Goal: Information Seeking & Learning: Find specific fact

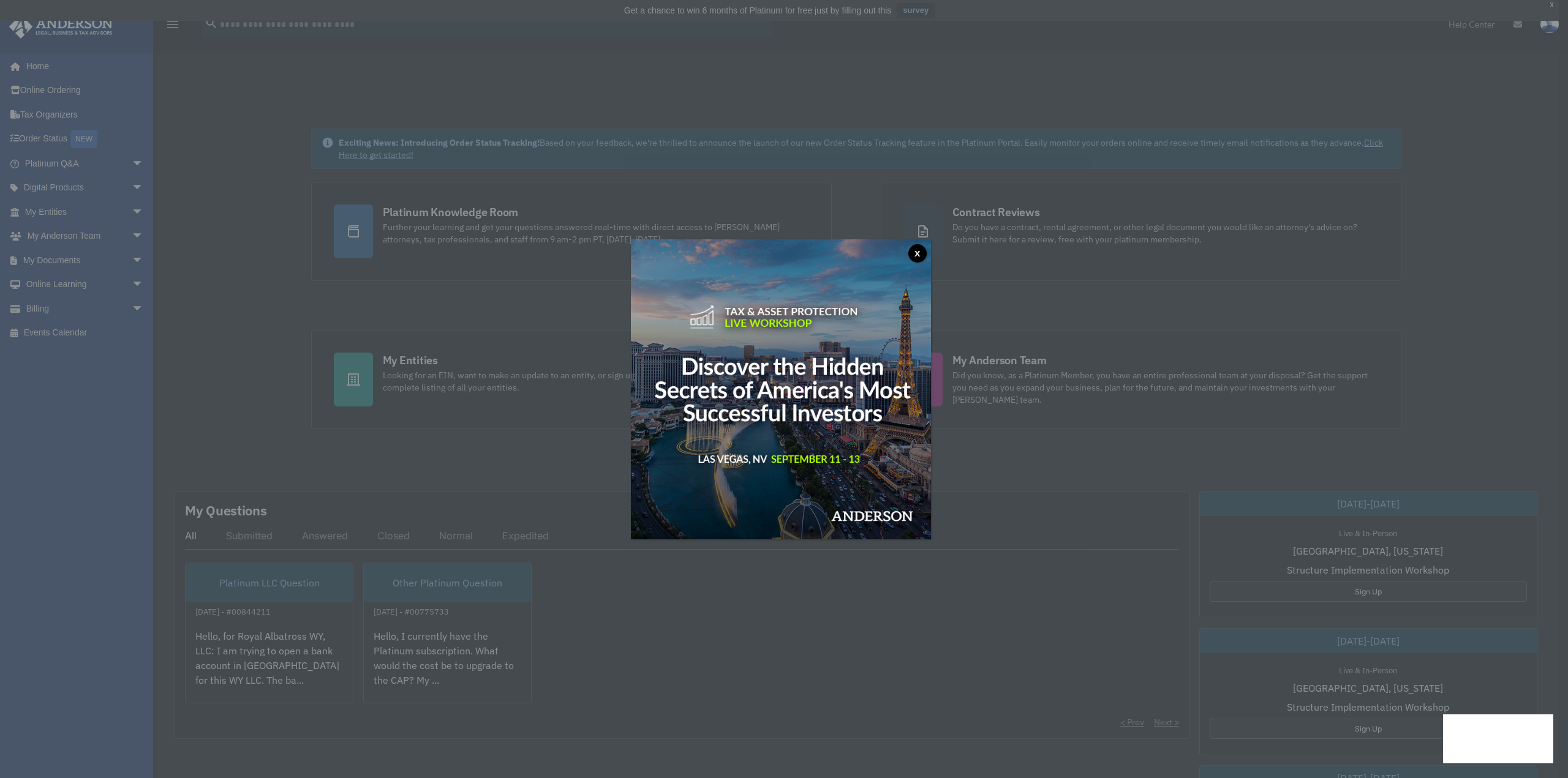
click at [922, 254] on button "x" at bounding box center [917, 254] width 18 height 18
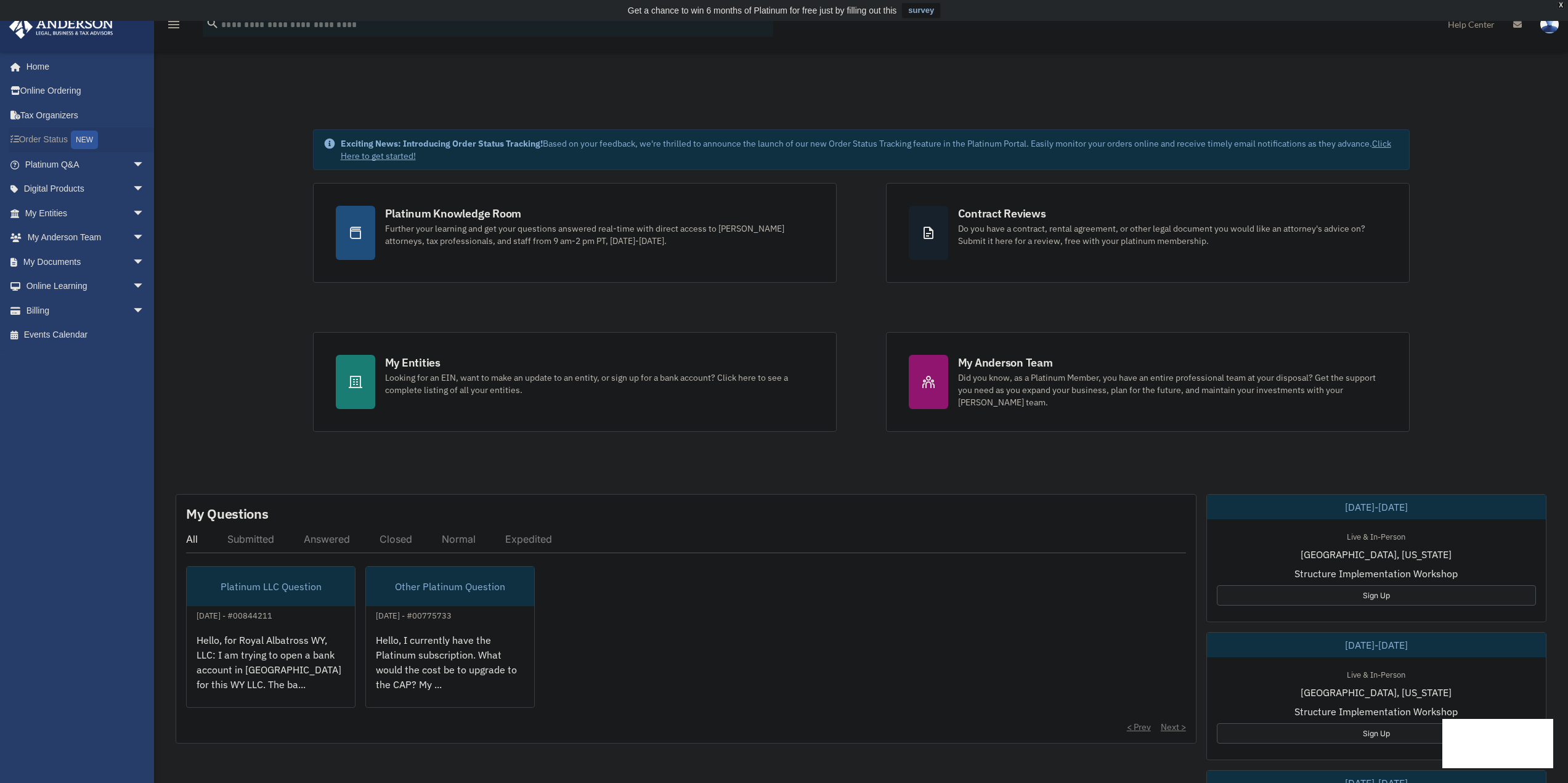
click at [33, 138] on link "Order Status NEW" at bounding box center [86, 140] width 155 height 25
click at [59, 162] on link "Platinum Q&A arrow_drop_down" at bounding box center [86, 165] width 155 height 25
click at [58, 210] on link "My Entities arrow_drop_down" at bounding box center [86, 213] width 155 height 25
click at [133, 311] on span "arrow_drop_down" at bounding box center [145, 311] width 25 height 25
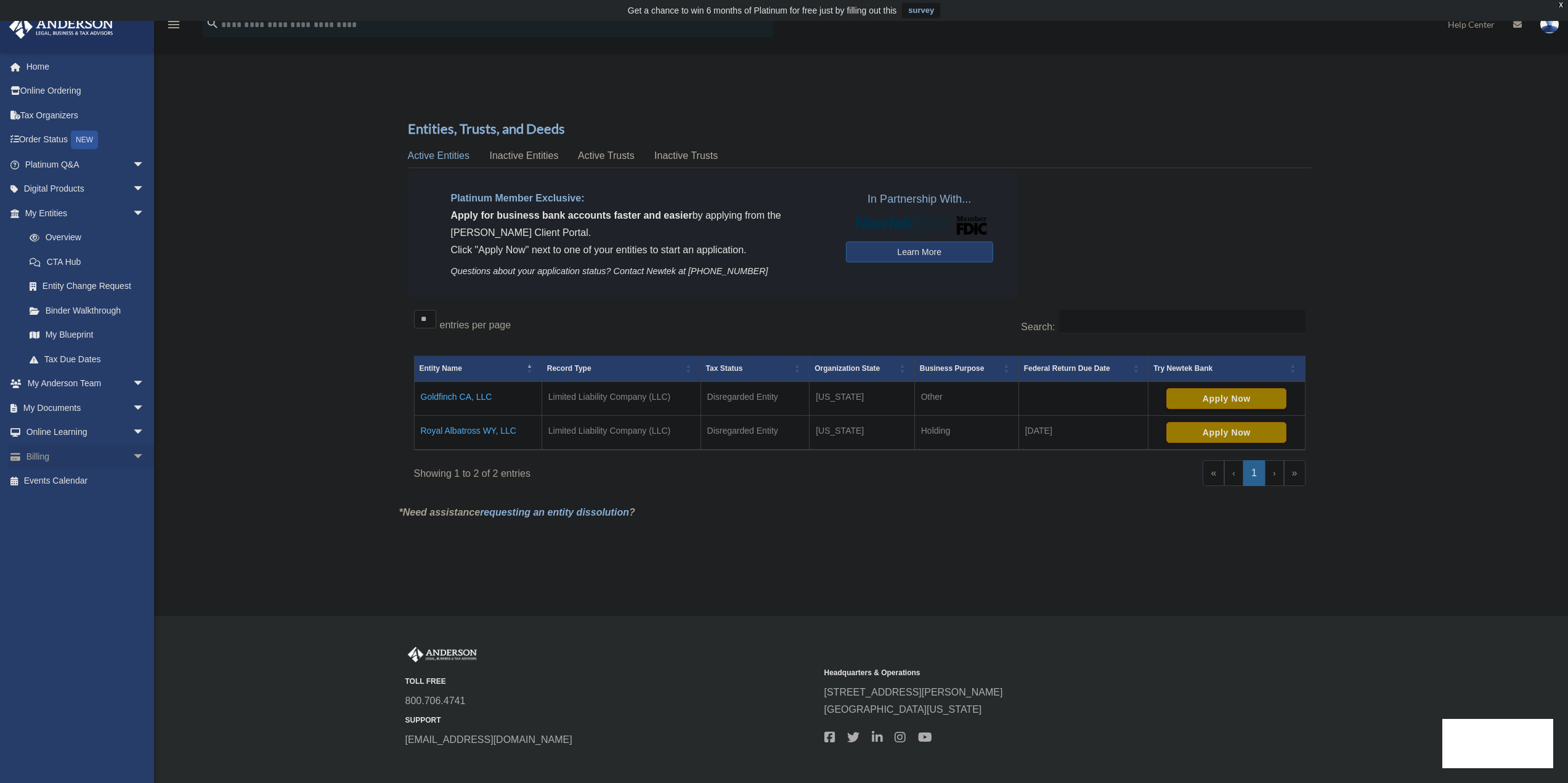
click at [133, 458] on span "arrow_drop_down" at bounding box center [145, 457] width 25 height 25
click at [63, 479] on link "$ Open Invoices" at bounding box center [90, 481] width 146 height 25
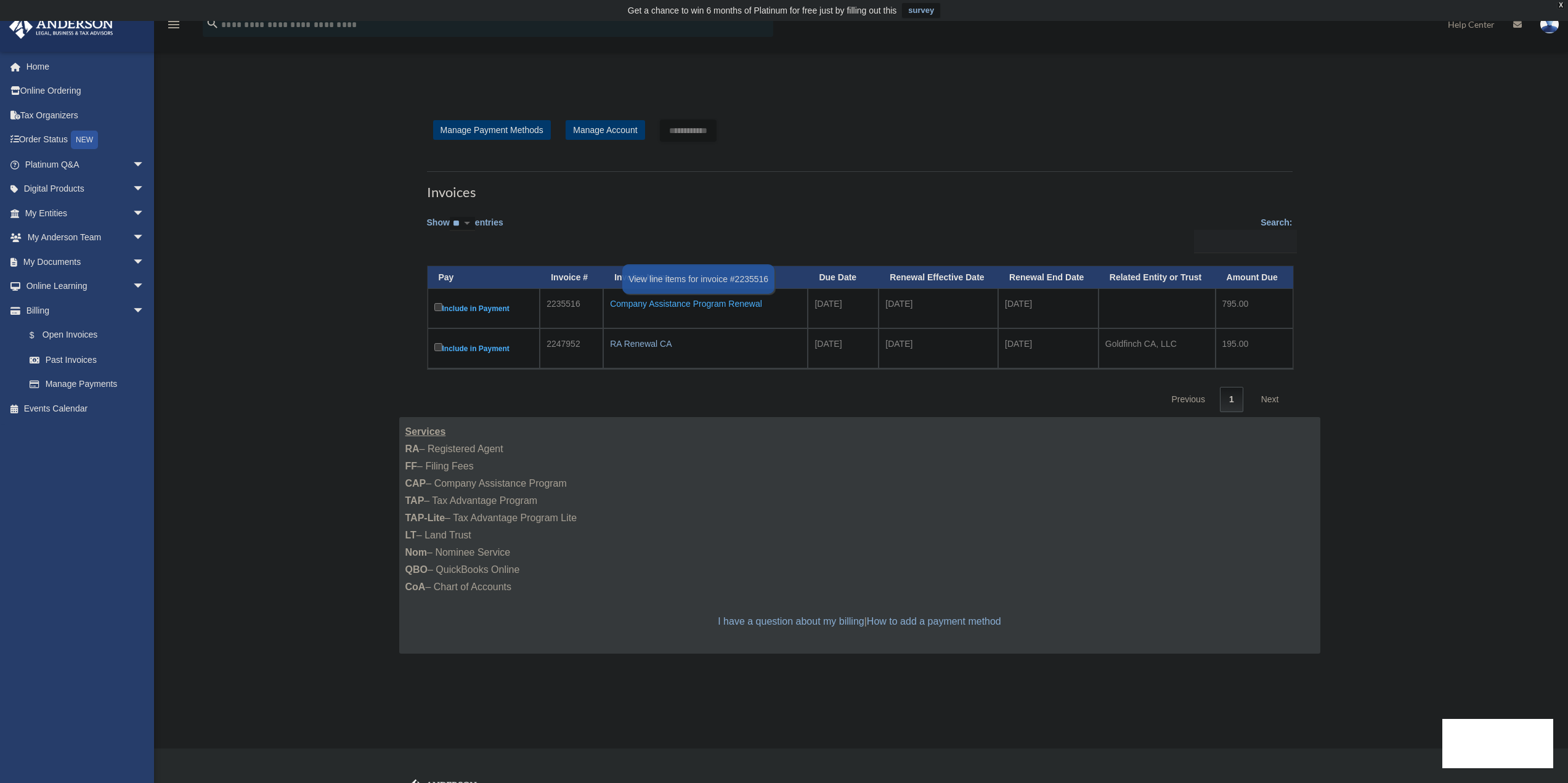
click at [699, 309] on div "Company Assistance Program Renewal" at bounding box center [705, 304] width 191 height 18
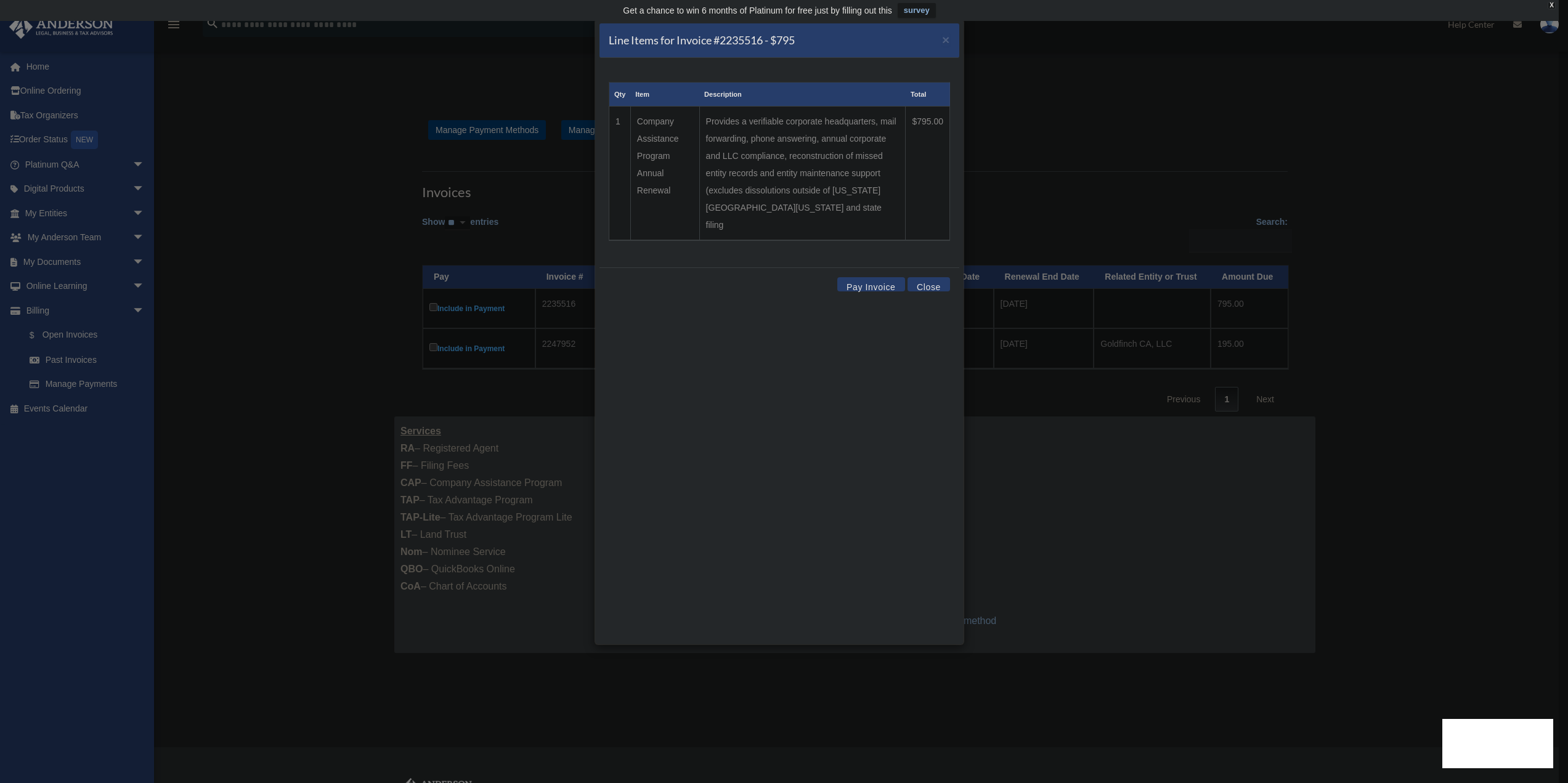
click at [316, 259] on div "Line Items for Invoice #2235516 - $795 × Qty Item Description Total 1 Company A…" at bounding box center [784, 391] width 1568 height 783
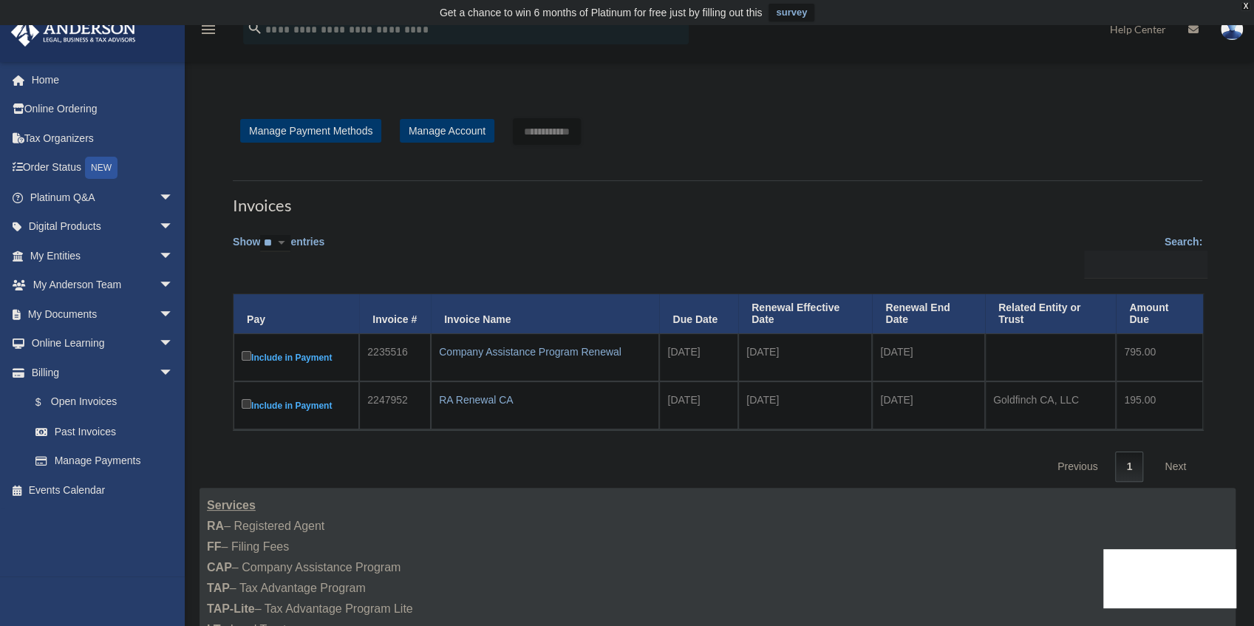
drag, startPoint x: 1842, startPoint y: 0, endPoint x: 901, endPoint y: 132, distance: 950.0
click at [901, 132] on div "**********" at bounding box center [718, 131] width 970 height 27
click at [101, 427] on link "Past Invoices" at bounding box center [108, 432] width 175 height 30
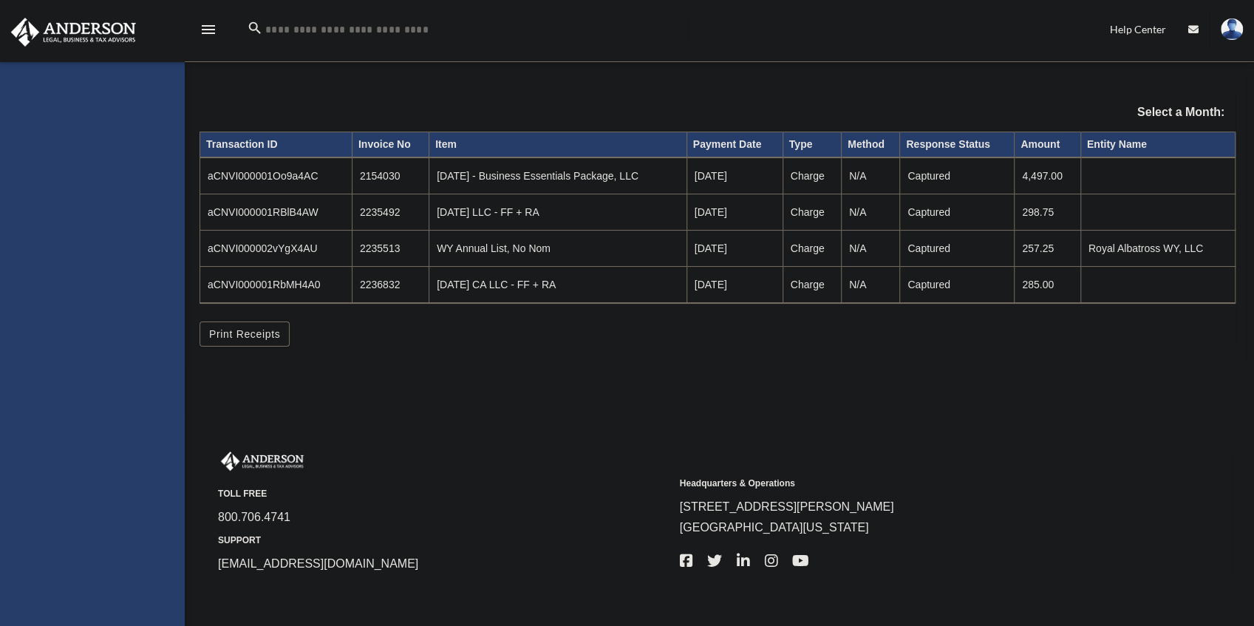
select select
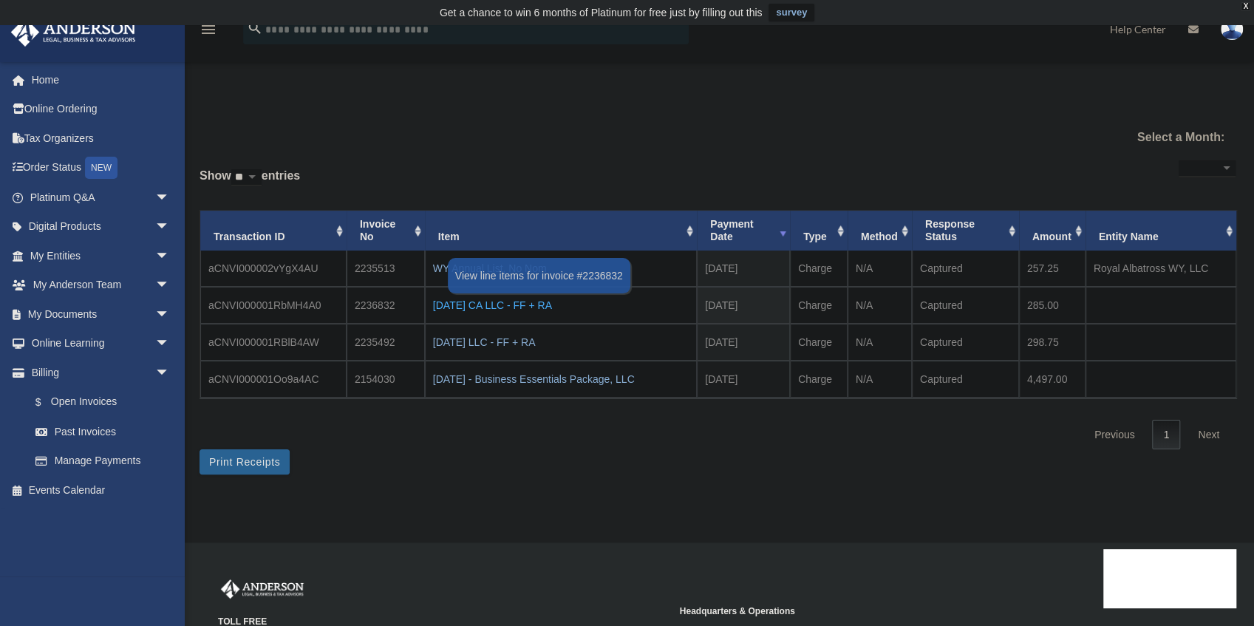
click at [511, 304] on div "2024.10.23 CA LLC - FF + RA" at bounding box center [561, 305] width 256 height 21
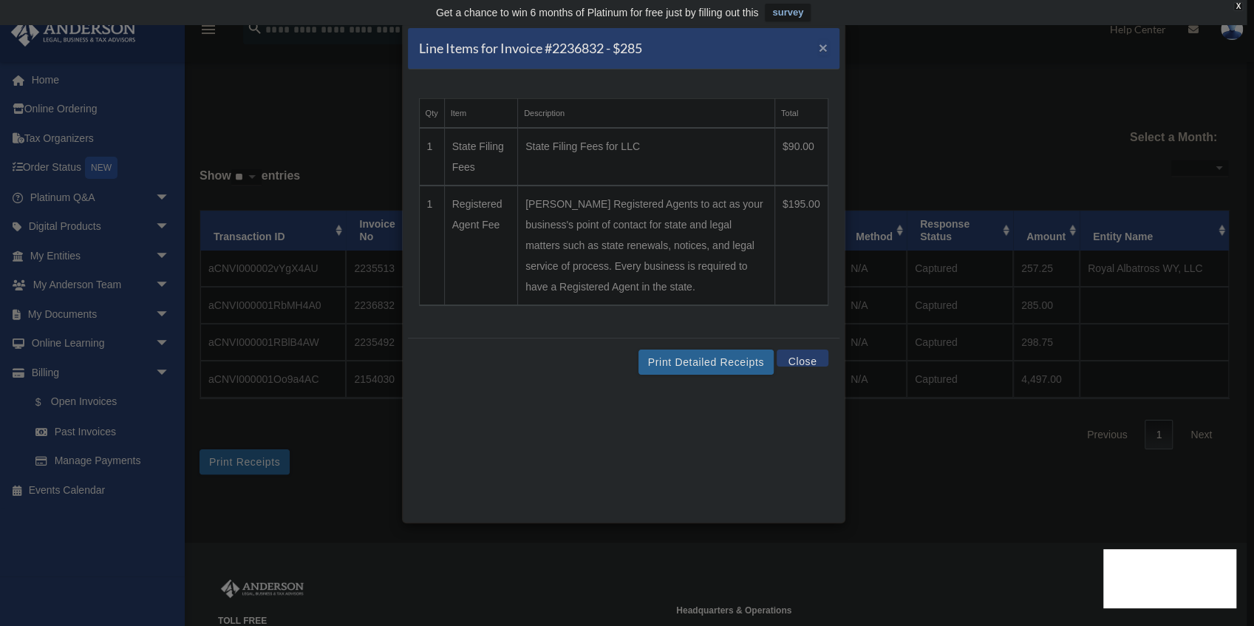
click at [822, 49] on span "×" at bounding box center [824, 47] width 10 height 17
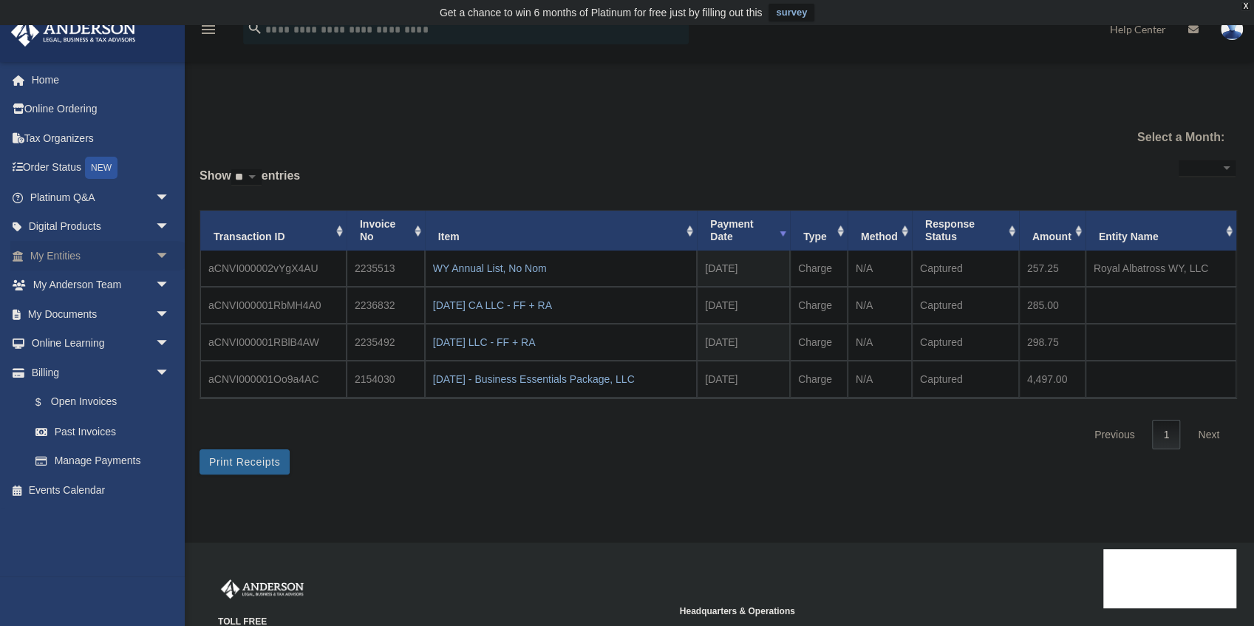
click at [61, 256] on link "My Entities arrow_drop_down" at bounding box center [101, 256] width 182 height 30
click at [155, 256] on span "arrow_drop_down" at bounding box center [170, 256] width 30 height 30
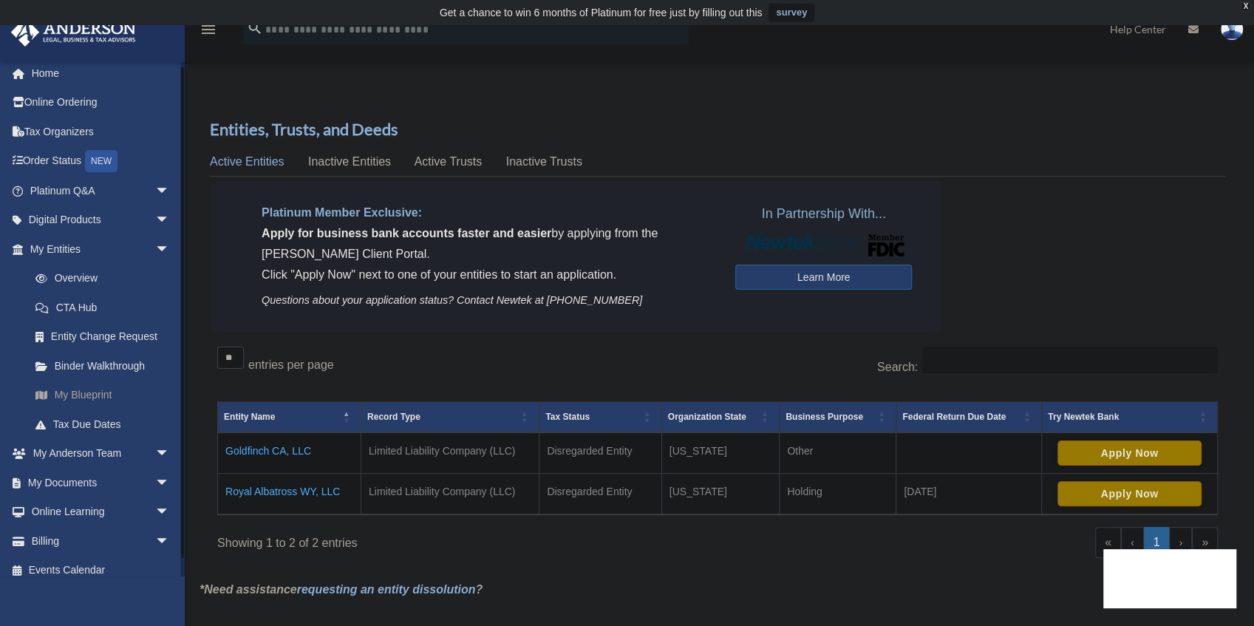
scroll to position [18, 0]
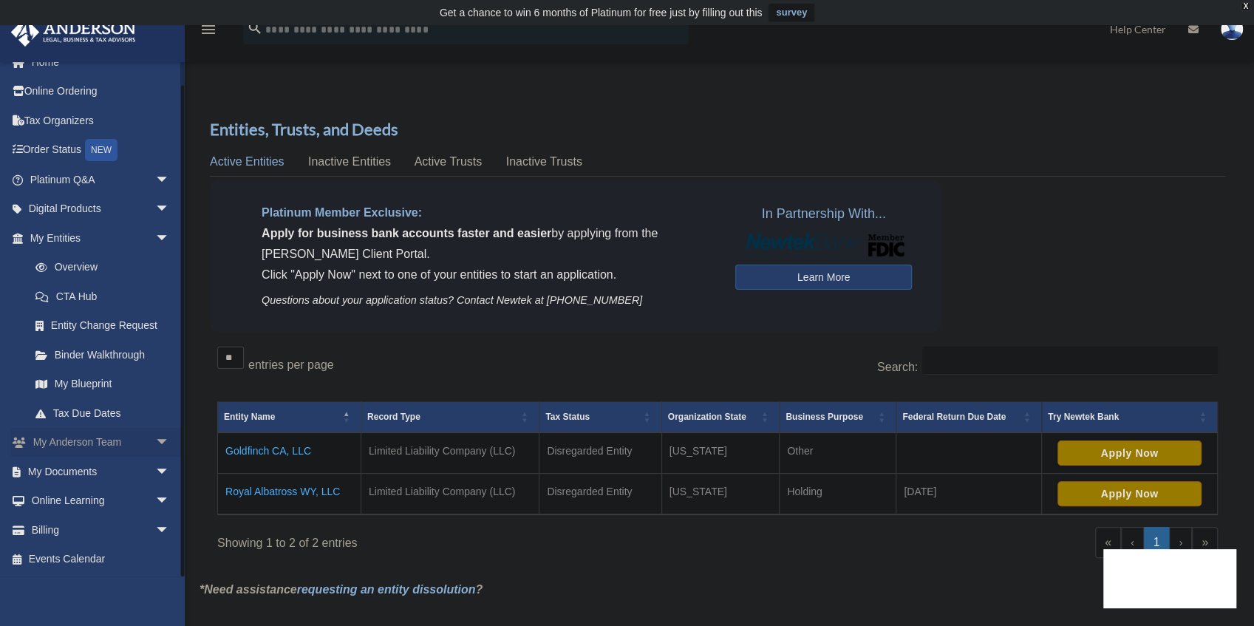
click at [92, 442] on link "My Anderson Team arrow_drop_down" at bounding box center [101, 443] width 182 height 30
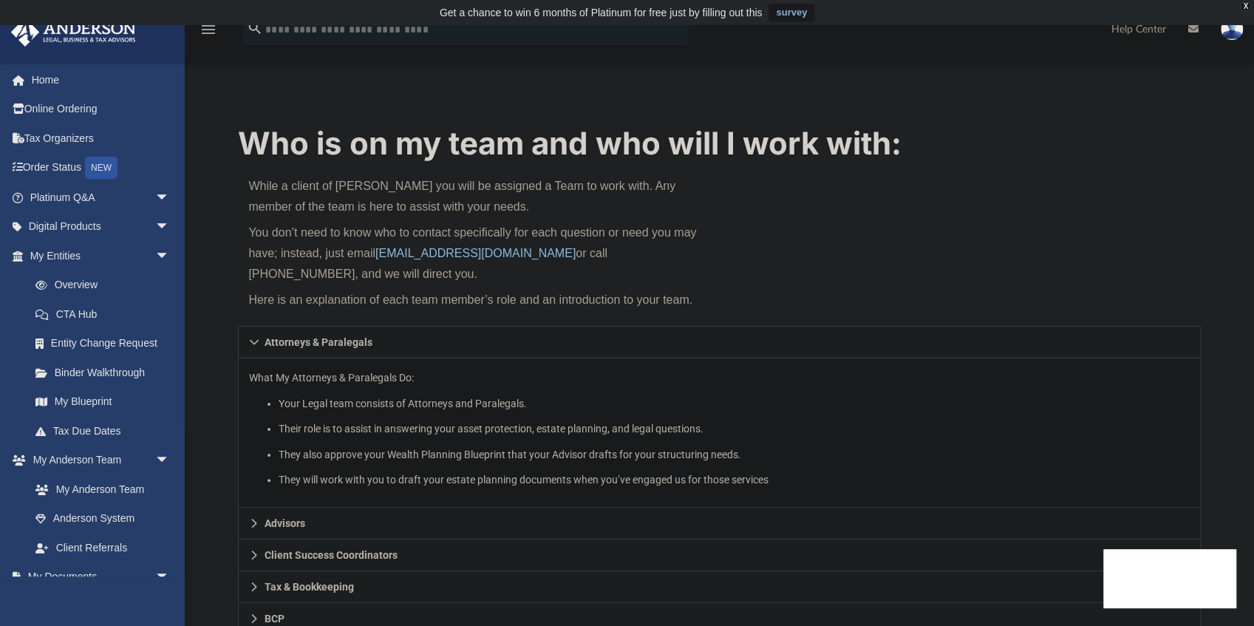
click at [381, 254] on link "[EMAIL_ADDRESS][DOMAIN_NAME]" at bounding box center [475, 253] width 200 height 13
click at [844, 283] on div "Who is on my team and who will I work with: While a client of [PERSON_NAME] you…" at bounding box center [719, 224] width 962 height 204
drag, startPoint x: 544, startPoint y: 257, endPoint x: 381, endPoint y: 260, distance: 163.4
click at [381, 260] on p "You don’t need to know who to contact specifically for each question or need yo…" at bounding box center [478, 253] width 460 height 62
copy link "[EMAIL_ADDRESS][DOMAIN_NAME]"
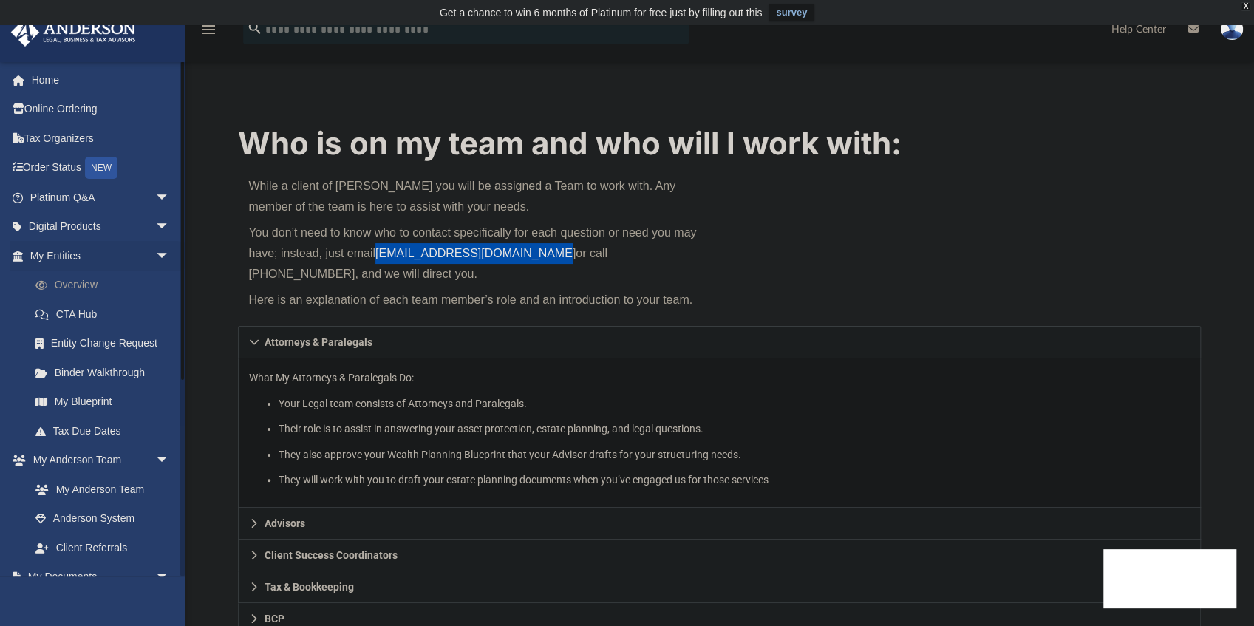
click at [89, 287] on link "Overview" at bounding box center [106, 286] width 171 height 30
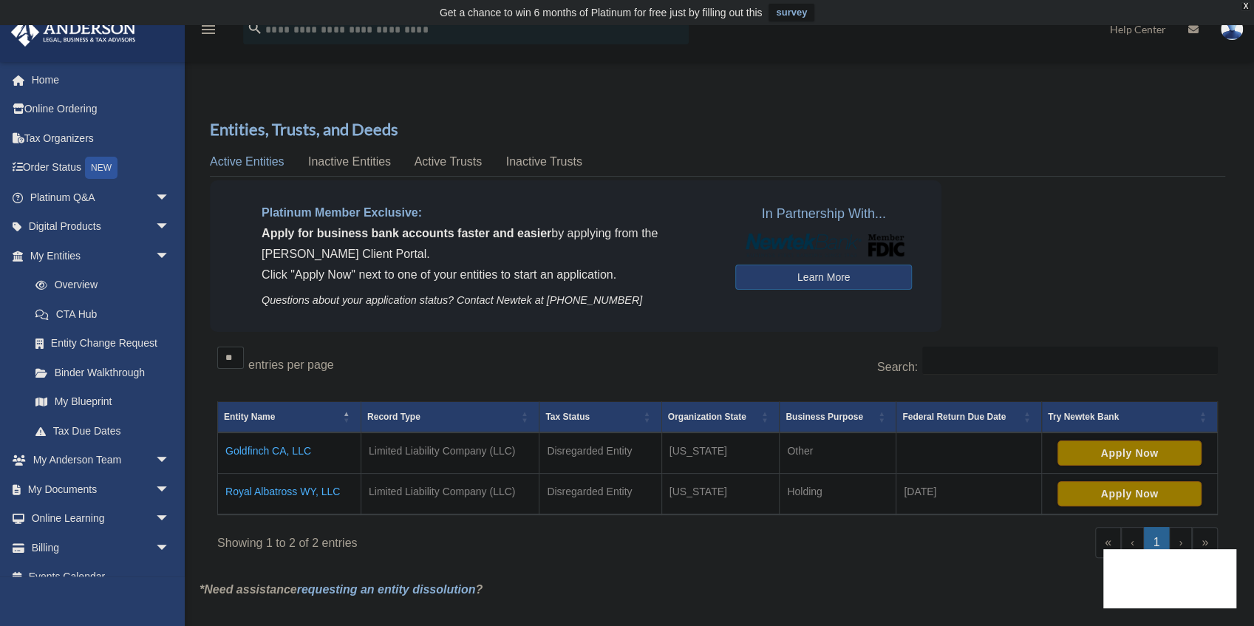
drag, startPoint x: 216, startPoint y: 448, endPoint x: 319, endPoint y: 457, distance: 103.9
click at [319, 457] on div "** ** ** *** entries per page Search: Entity Name Record Type Tax Status Organi…" at bounding box center [718, 459] width 1016 height 240
copy table "Entity Name Record Type Tax Status Organization State Business Purpose Federal …"
click at [191, 484] on div "Entities, Trusts, and Deeds Active Entities Inactive Entities Active Trusts Ina…" at bounding box center [717, 348] width 1058 height 461
drag, startPoint x: 220, startPoint y: 495, endPoint x: 340, endPoint y: 492, distance: 120.5
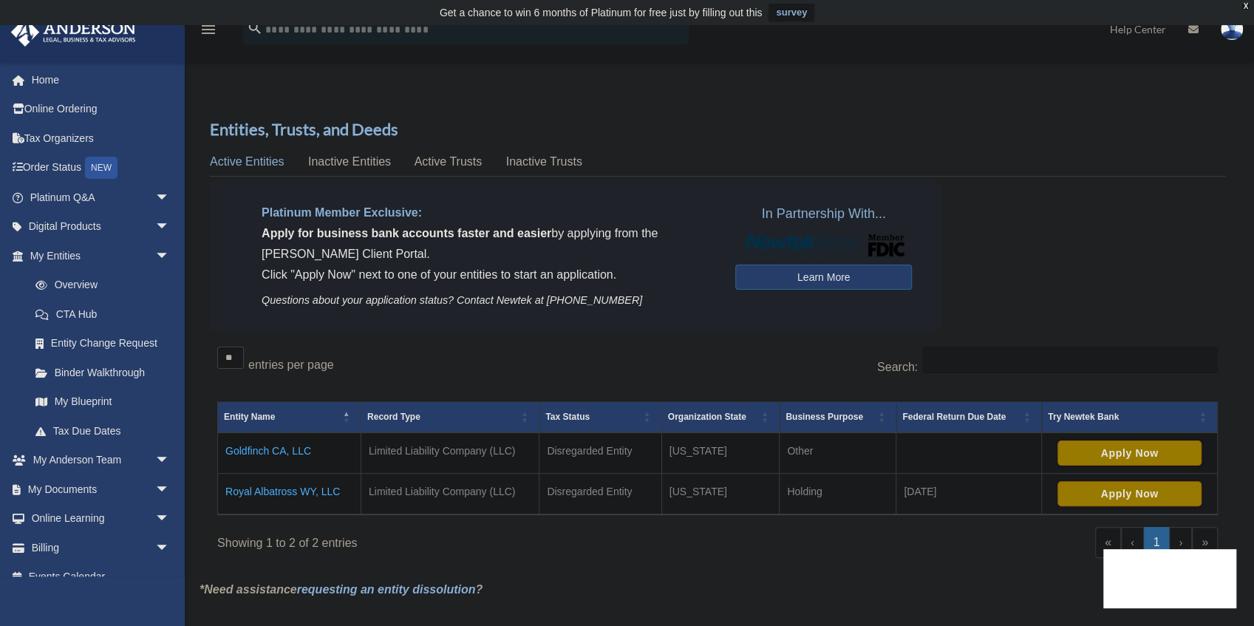
click at [340, 492] on td "Royal Albatross WY, LLC" at bounding box center [289, 493] width 143 height 41
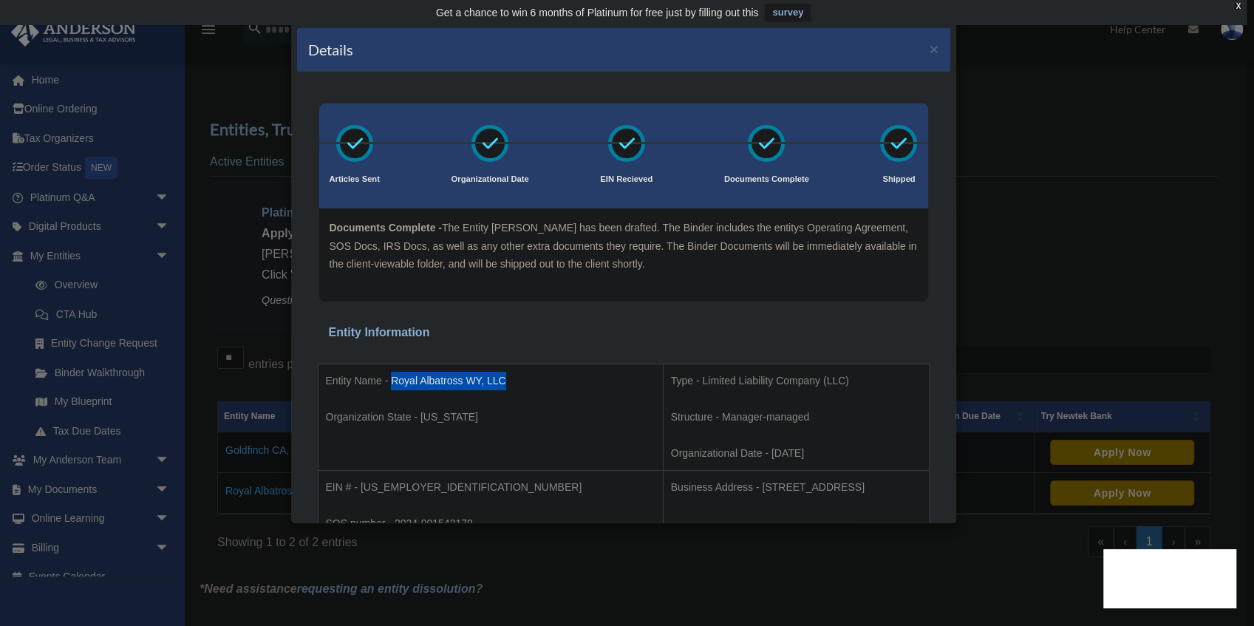
drag, startPoint x: 394, startPoint y: 378, endPoint x: 504, endPoint y: 375, distance: 110.1
click at [504, 375] on p "Entity Name - Royal Albatross WY, LLC" at bounding box center [491, 381] width 330 height 18
copy p "Royal Albatross WY, LLC"
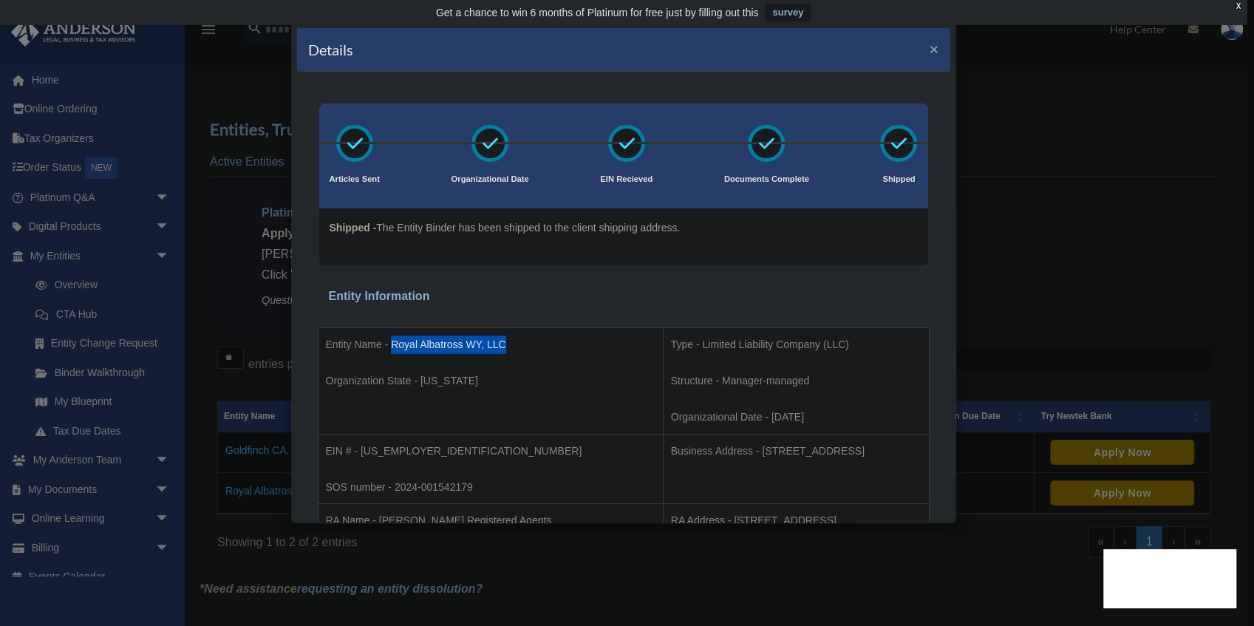
click at [906, 44] on div "Details ×" at bounding box center [623, 50] width 653 height 44
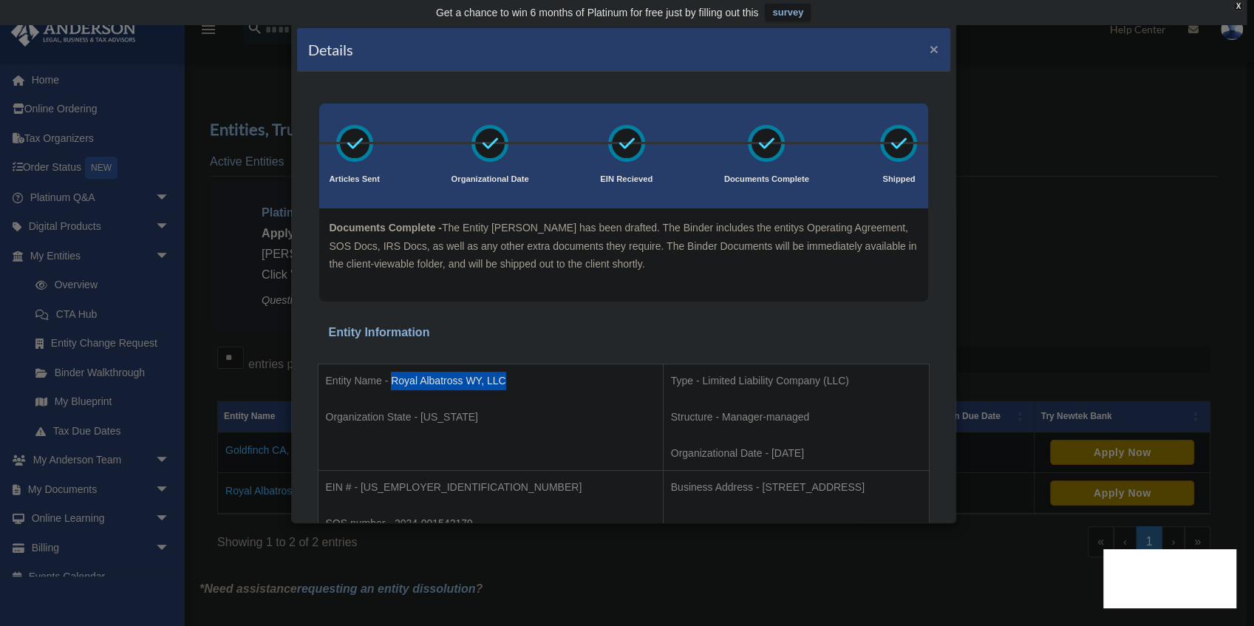
click at [930, 48] on button "×" at bounding box center [935, 49] width 10 height 16
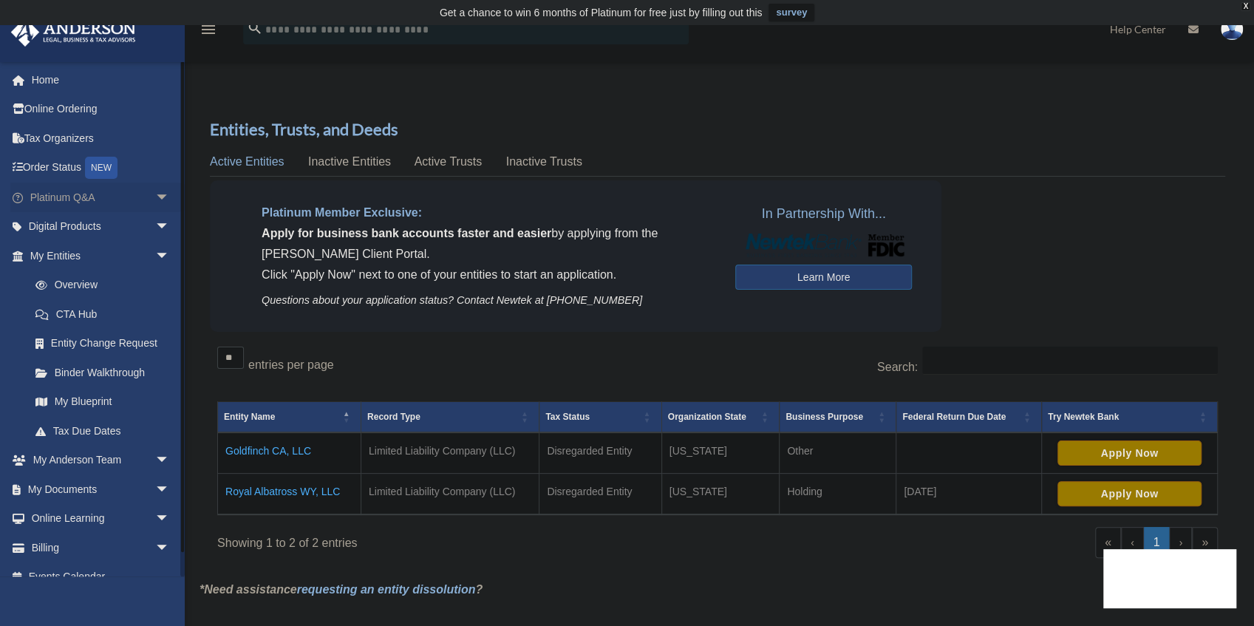
click at [155, 197] on span "arrow_drop_down" at bounding box center [170, 198] width 30 height 30
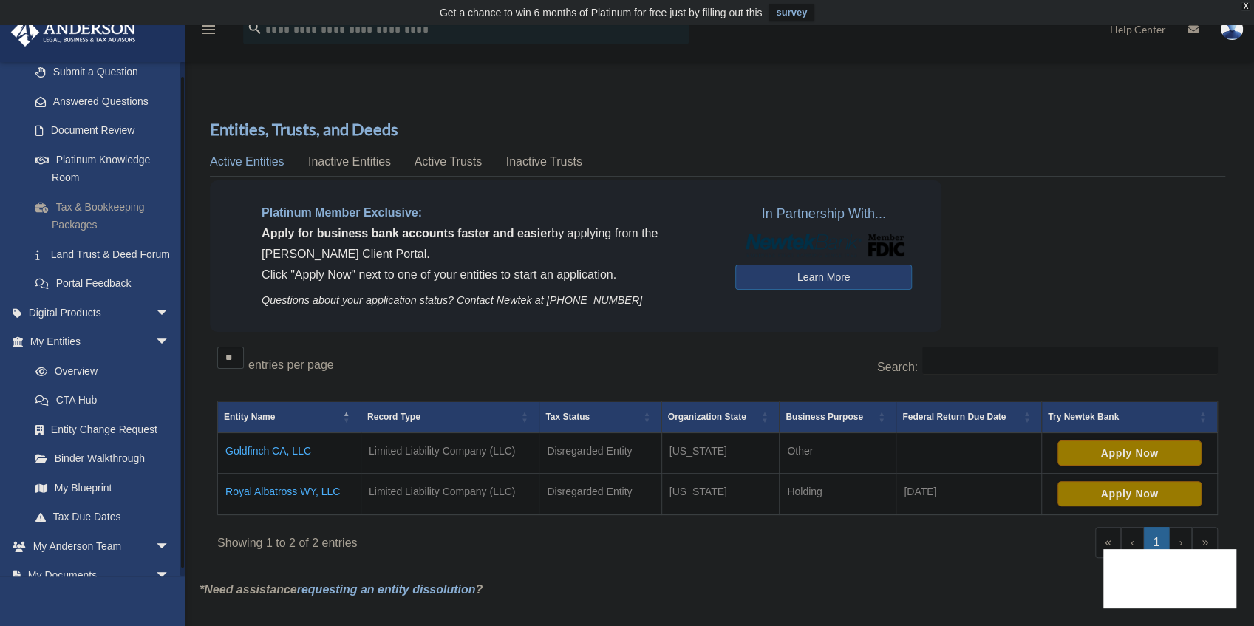
scroll to position [246, 0]
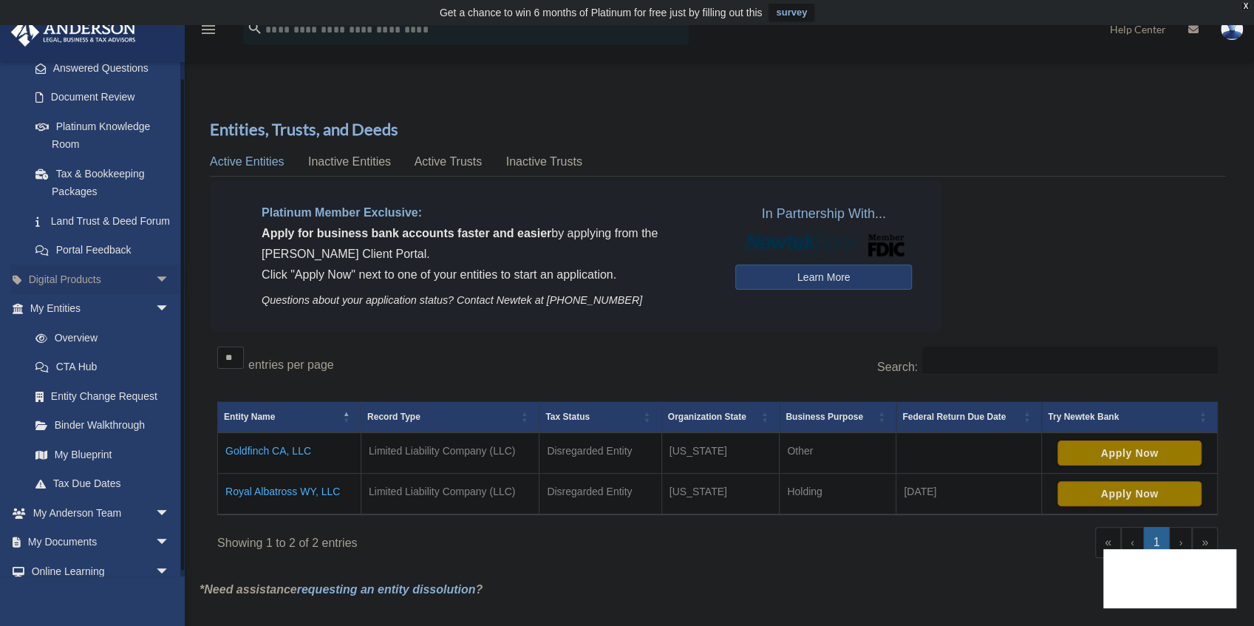
click at [77, 293] on link "Digital Products arrow_drop_down" at bounding box center [101, 280] width 182 height 30
click at [155, 295] on span "arrow_drop_down" at bounding box center [170, 280] width 30 height 30
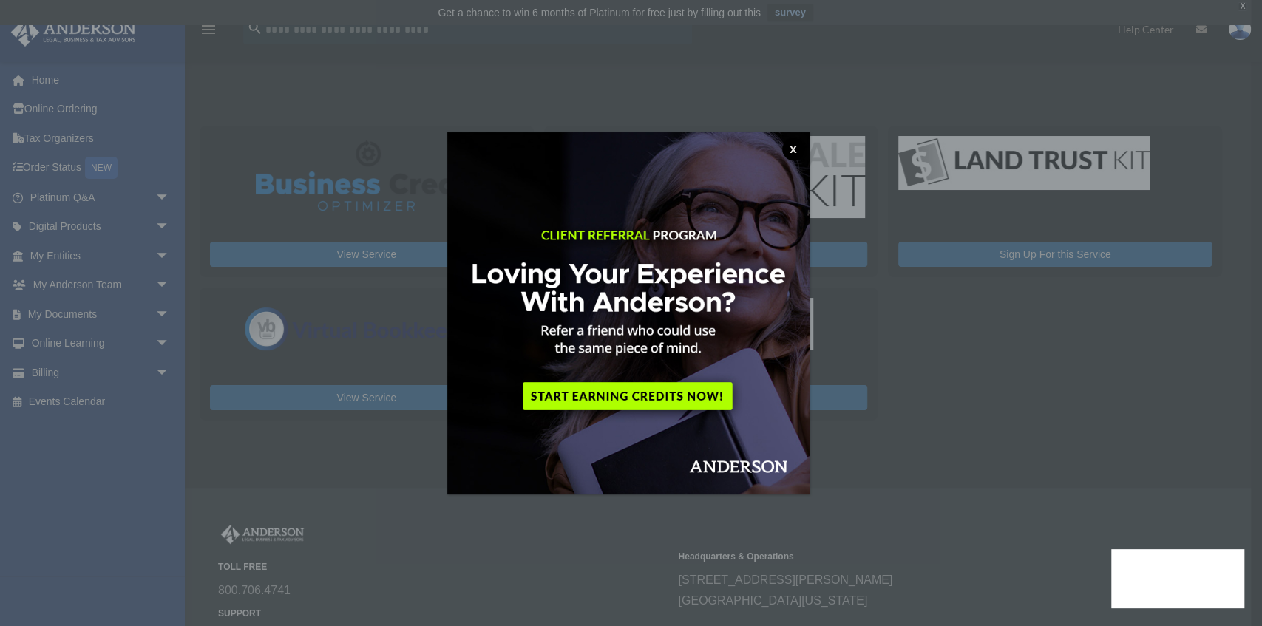
click at [788, 146] on button "x" at bounding box center [793, 149] width 22 height 22
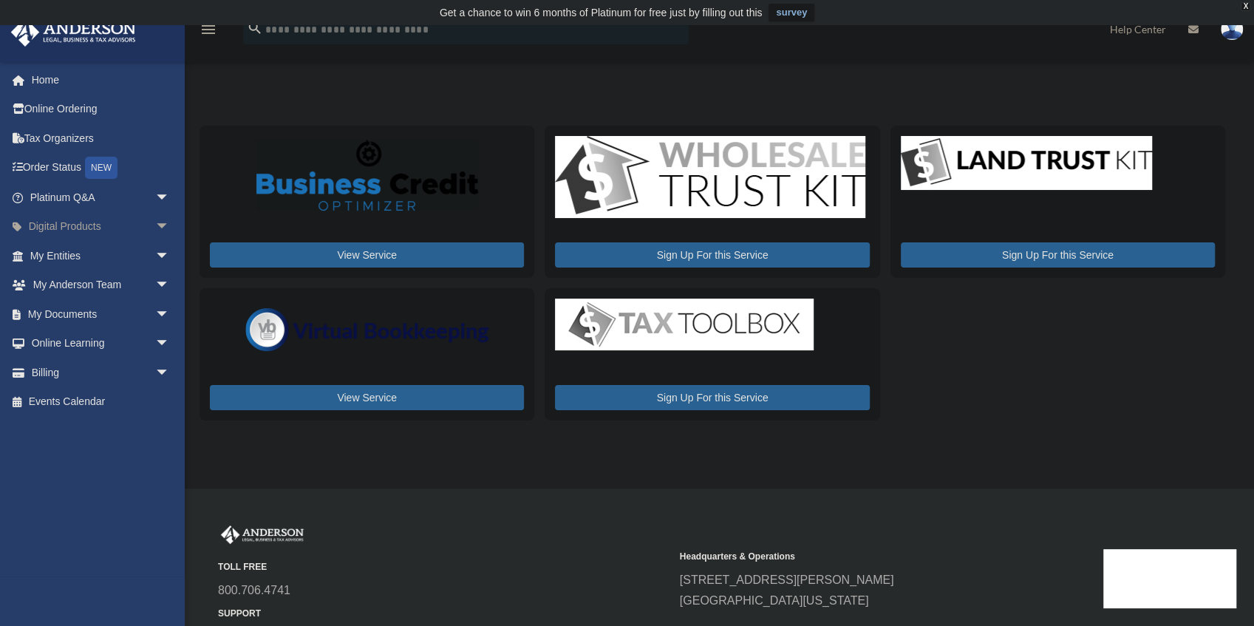
click at [158, 222] on span "arrow_drop_down" at bounding box center [170, 227] width 30 height 30
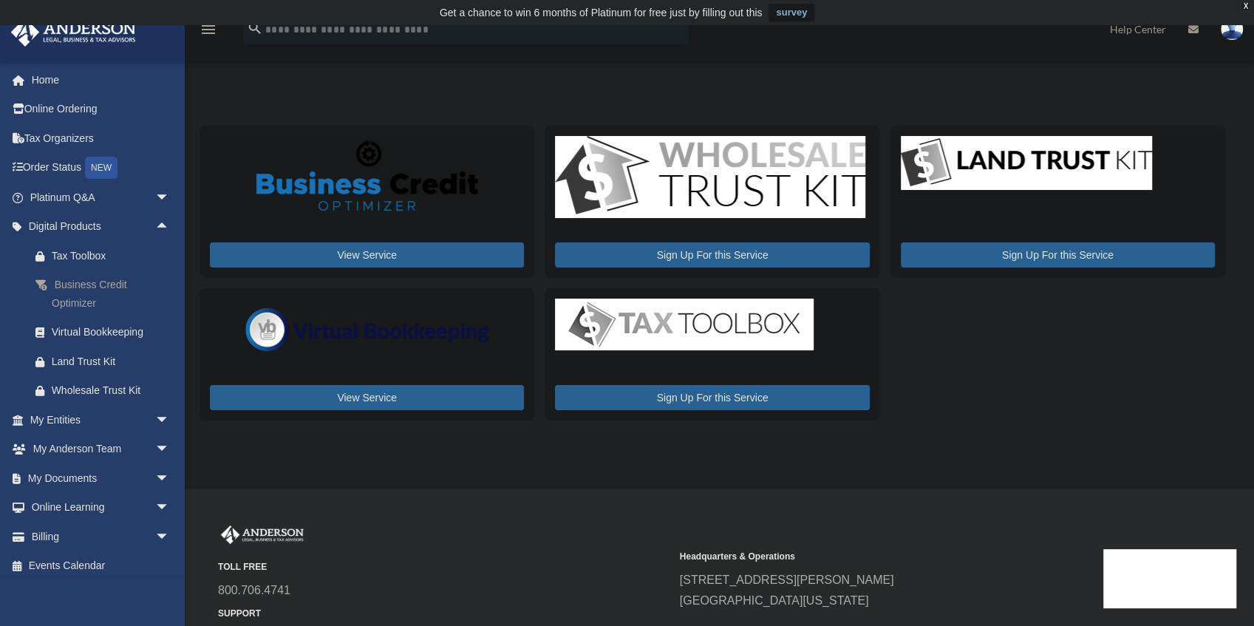
scroll to position [7, 0]
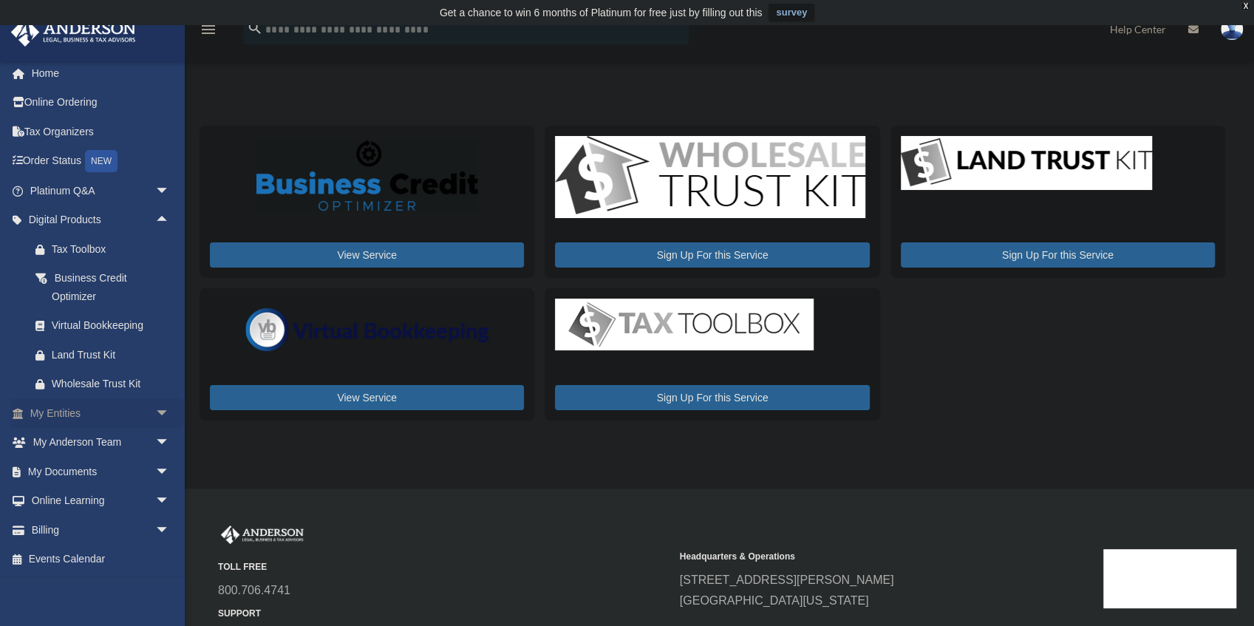
click at [155, 412] on span "arrow_drop_down" at bounding box center [170, 413] width 30 height 30
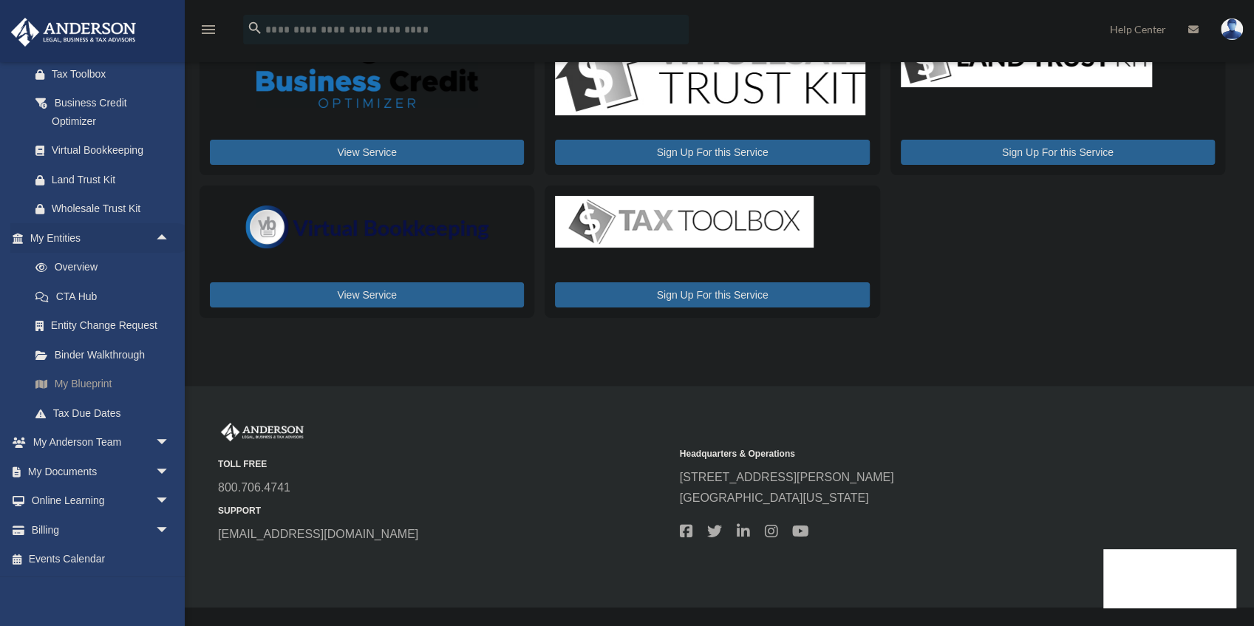
scroll to position [138, 0]
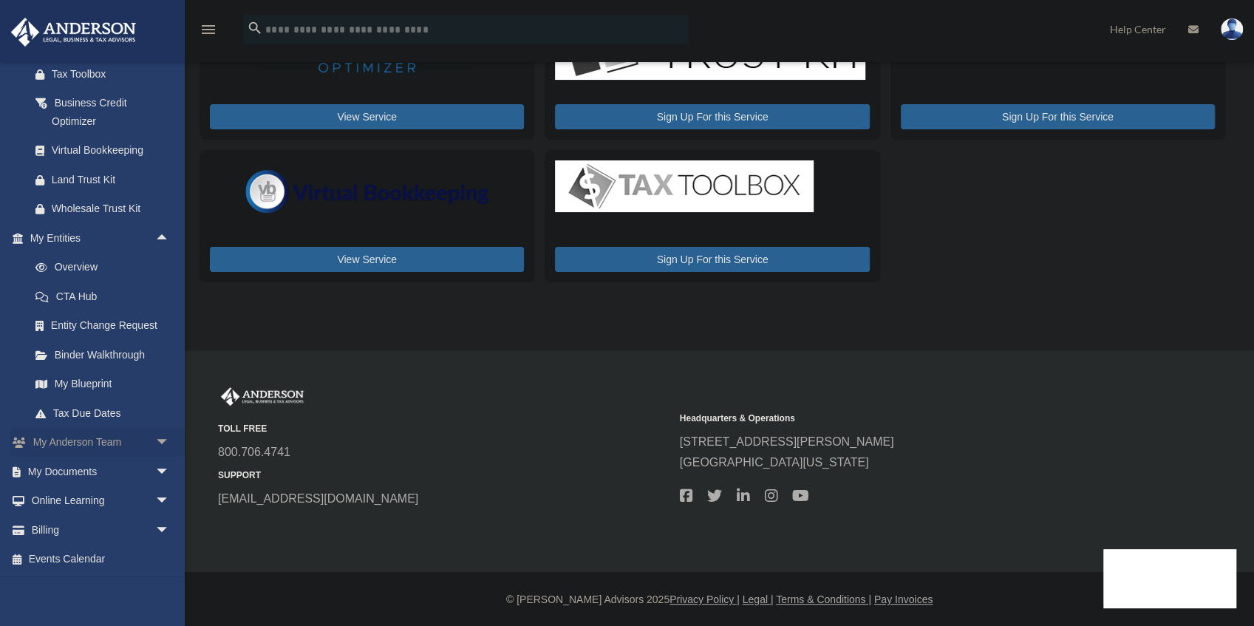
click at [155, 440] on span "arrow_drop_down" at bounding box center [170, 443] width 30 height 30
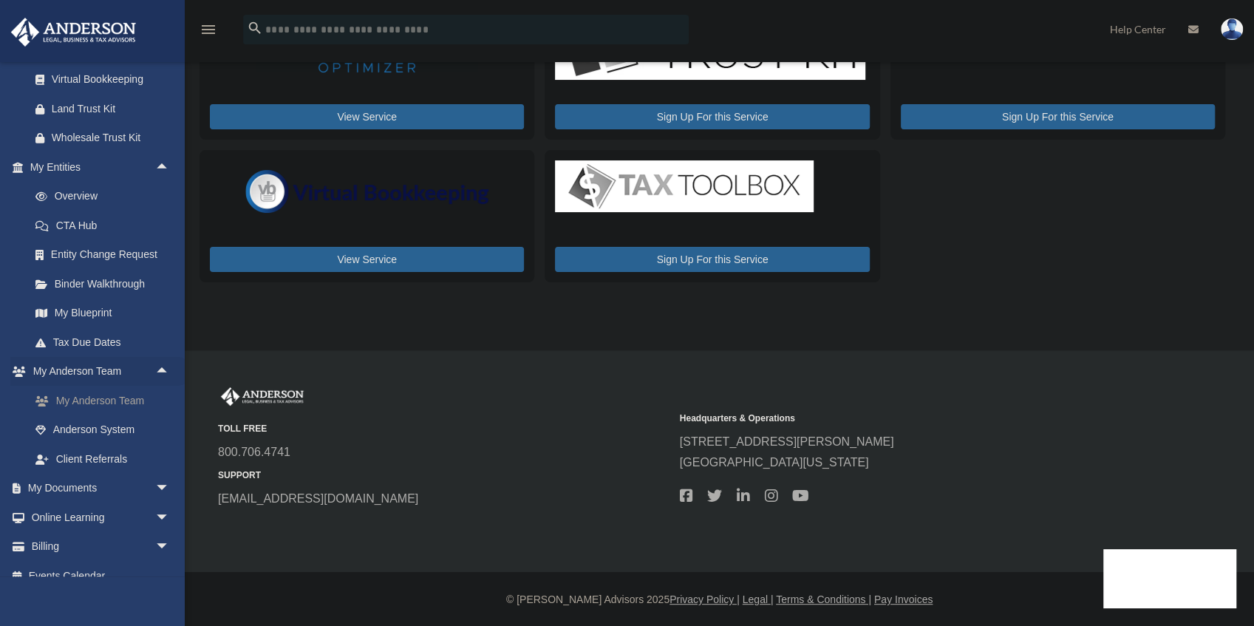
scroll to position [269, 0]
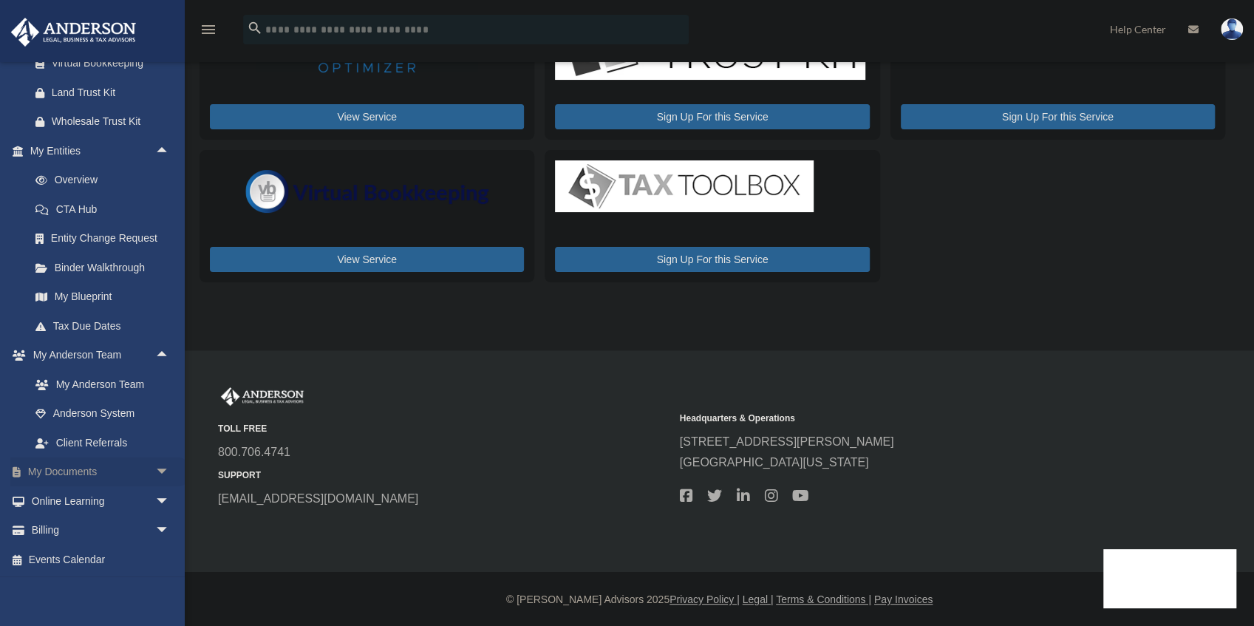
click at [156, 466] on span "arrow_drop_down" at bounding box center [170, 473] width 30 height 30
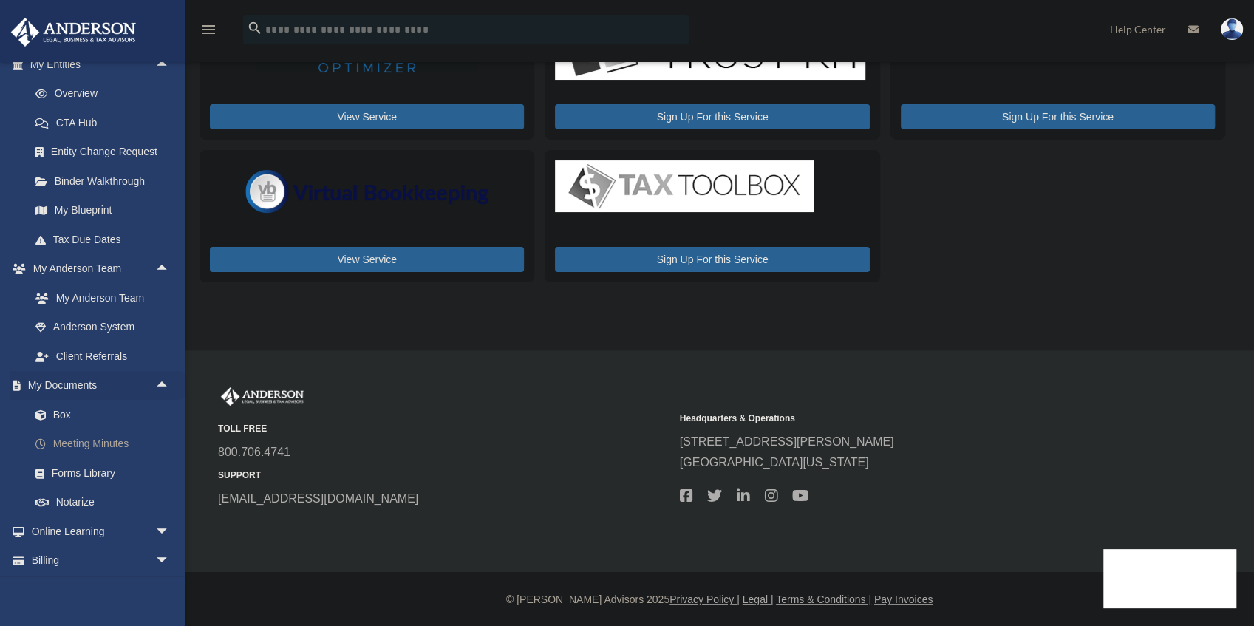
scroll to position [386, 0]
